Goal: Task Accomplishment & Management: Complete application form

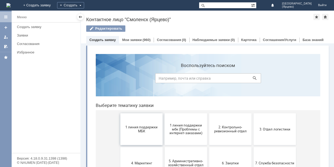
click at [130, 130] on span "1 линия поддержки МБК" at bounding box center [141, 129] width 39 height 8
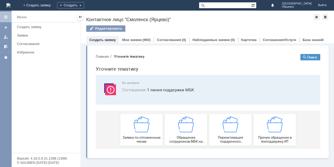
click at [130, 130] on div "Заявка по отложенным чекам" at bounding box center [141, 129] width 39 height 27
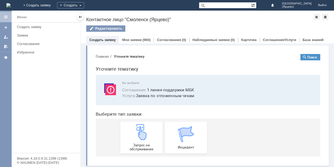
click at [130, 130] on div "Запрос на обслуживание" at bounding box center [141, 137] width 39 height 27
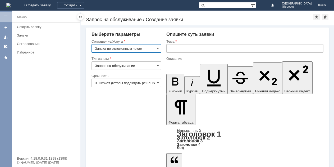
click at [115, 81] on input "3. Низкая (готовы подождать решение)" at bounding box center [127, 83] width 70 height 8
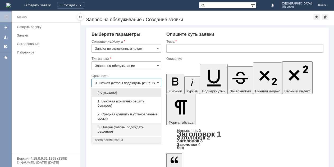
click at [112, 102] on span "1. Высокая (критично решить быстрее)" at bounding box center [126, 103] width 63 height 8
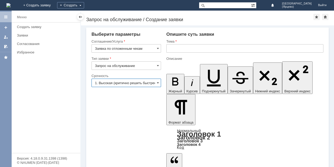
type input "1. Высокая (критично решить быстрее)"
click at [194, 48] on input "text" at bounding box center [244, 48] width 157 height 8
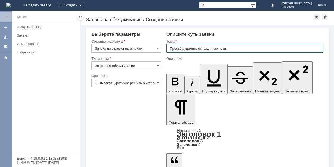
type input "Просьба удалить отложенные чеки."
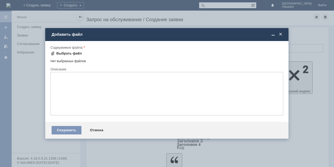
click at [66, 54] on div "Выбрать файл" at bounding box center [69, 53] width 26 height 4
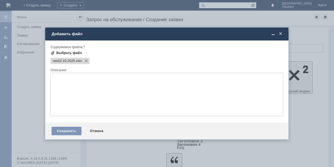
click at [70, 53] on div "Выбрать файл" at bounding box center [69, 53] width 26 height 4
click at [76, 53] on div "Выбрать файл" at bounding box center [69, 53] width 26 height 4
click at [64, 53] on div "Выбрать файл" at bounding box center [69, 53] width 26 height 4
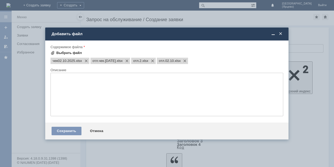
click at [76, 53] on div "Выбрать файл" at bounding box center [69, 53] width 26 height 4
click at [72, 52] on div "Выбрать файл" at bounding box center [69, 53] width 26 height 4
click at [215, 59] on span at bounding box center [212, 61] width 6 height 4
click at [187, 60] on span at bounding box center [184, 61] width 6 height 4
click at [155, 60] on span at bounding box center [151, 61] width 6 height 4
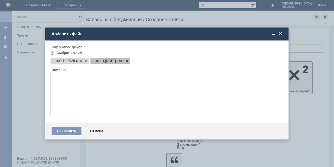
click at [129, 60] on span at bounding box center [126, 61] width 6 height 4
click at [88, 60] on span at bounding box center [85, 61] width 6 height 4
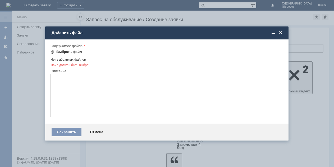
click at [75, 53] on div "Выбрать файл" at bounding box center [69, 52] width 26 height 4
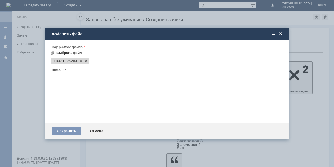
click at [70, 52] on div "Выбрать файл" at bounding box center [69, 53] width 26 height 4
click at [61, 54] on div "Выбрать файл" at bounding box center [69, 53] width 26 height 4
click at [65, 52] on div "Выбрать файл" at bounding box center [69, 53] width 26 height 4
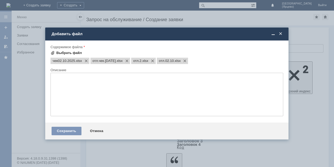
click at [71, 53] on div "Выбрать файл" at bounding box center [69, 53] width 26 height 4
click at [71, 54] on div "Выбрать файл" at bounding box center [69, 53] width 26 height 4
click at [69, 51] on div "Выбрать файл" at bounding box center [69, 53] width 26 height 4
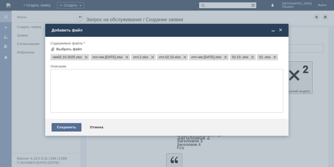
click at [67, 131] on div "Сохранить" at bounding box center [67, 127] width 30 height 8
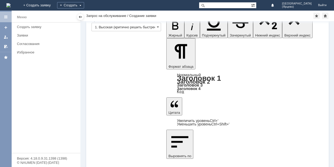
scroll to position [51, 0]
